Goal: Information Seeking & Learning: Learn about a topic

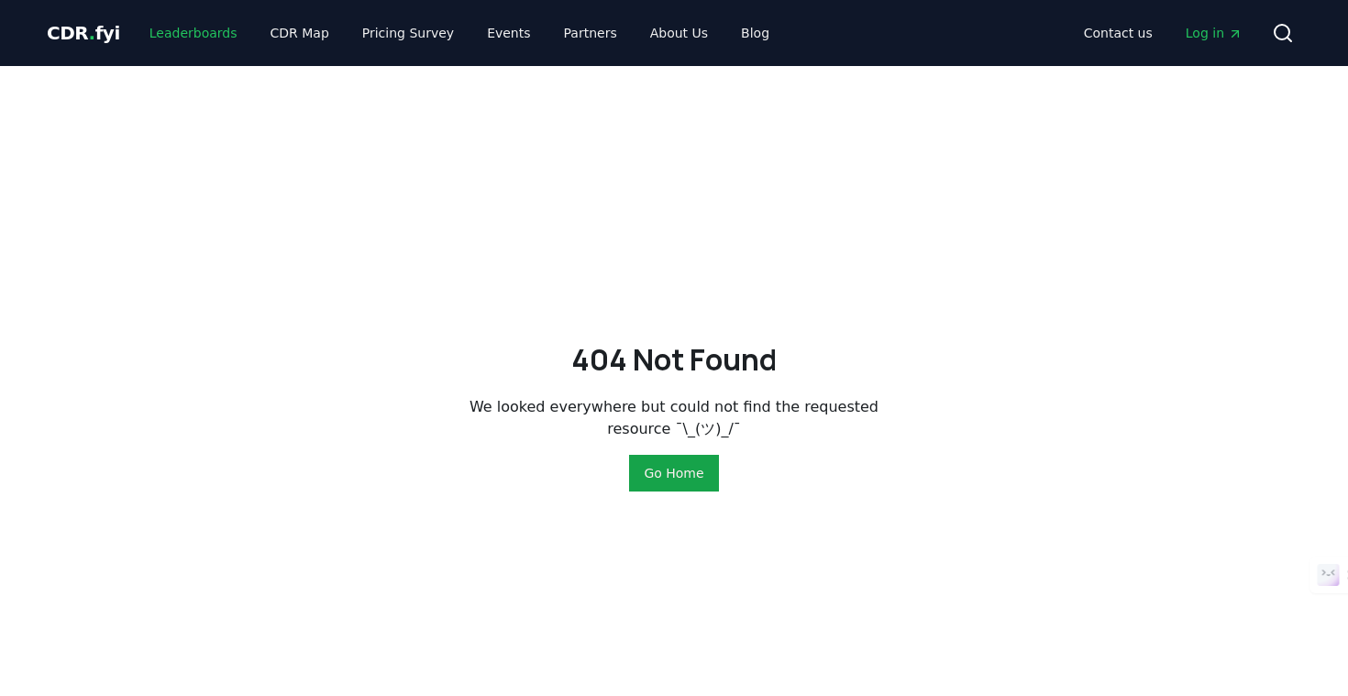
click at [192, 37] on link "Leaderboards" at bounding box center [193, 33] width 117 height 33
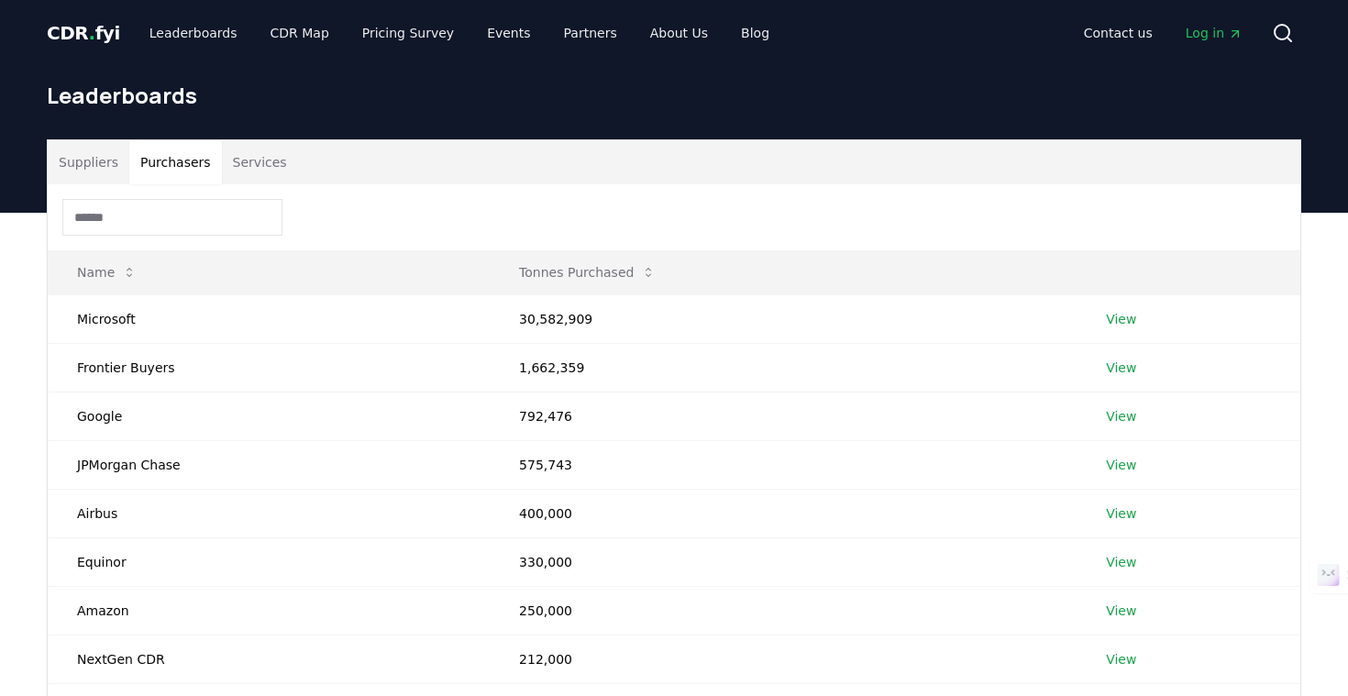
click at [181, 154] on button "Purchasers" at bounding box center [175, 162] width 93 height 44
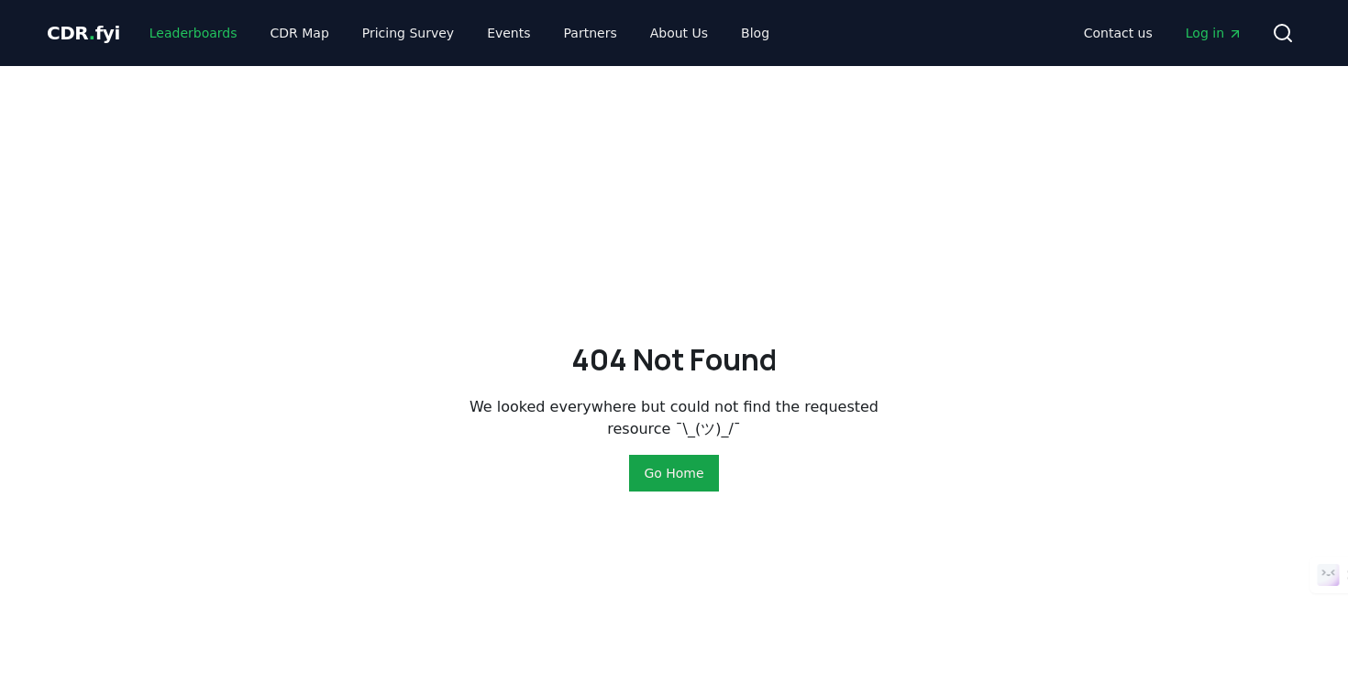
click at [207, 42] on link "Leaderboards" at bounding box center [193, 33] width 117 height 33
